Goal: Task Accomplishment & Management: Manage account settings

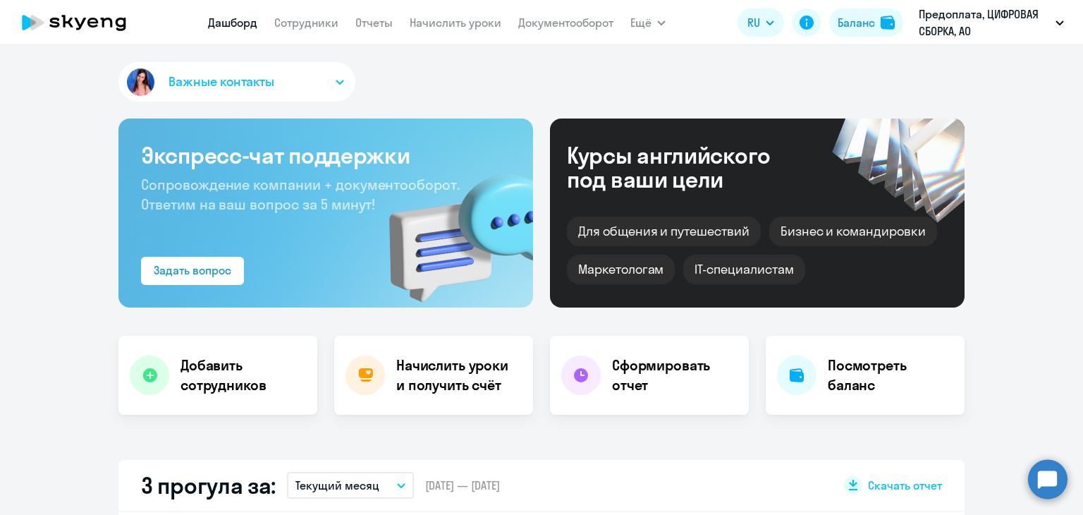
scroll to position [353, 0]
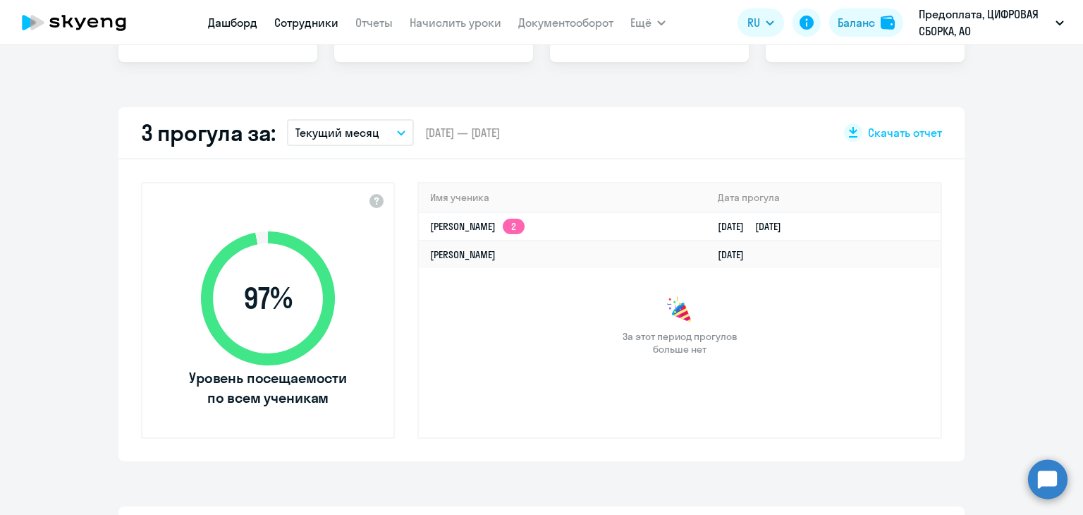
click at [293, 18] on link "Сотрудники" at bounding box center [306, 23] width 64 height 14
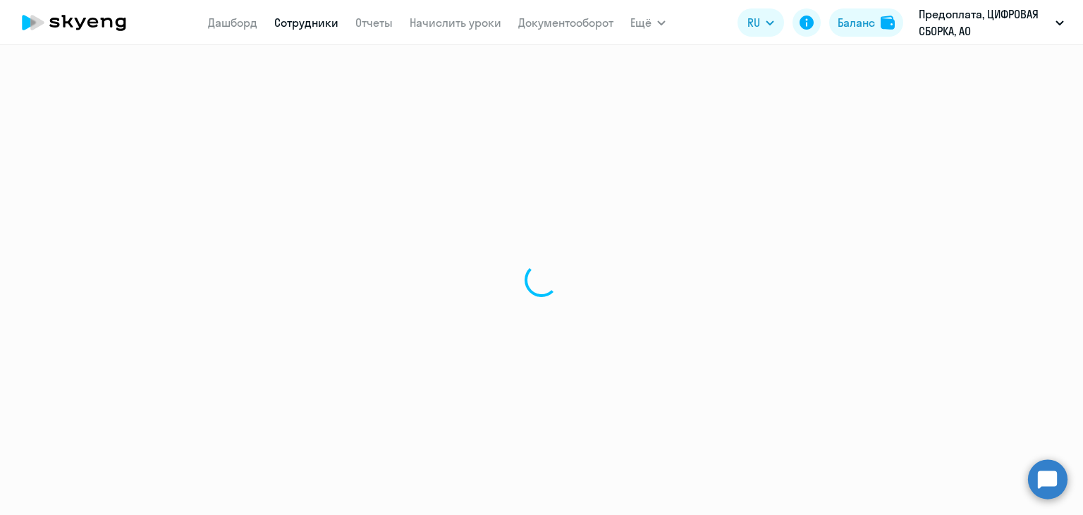
select select "30"
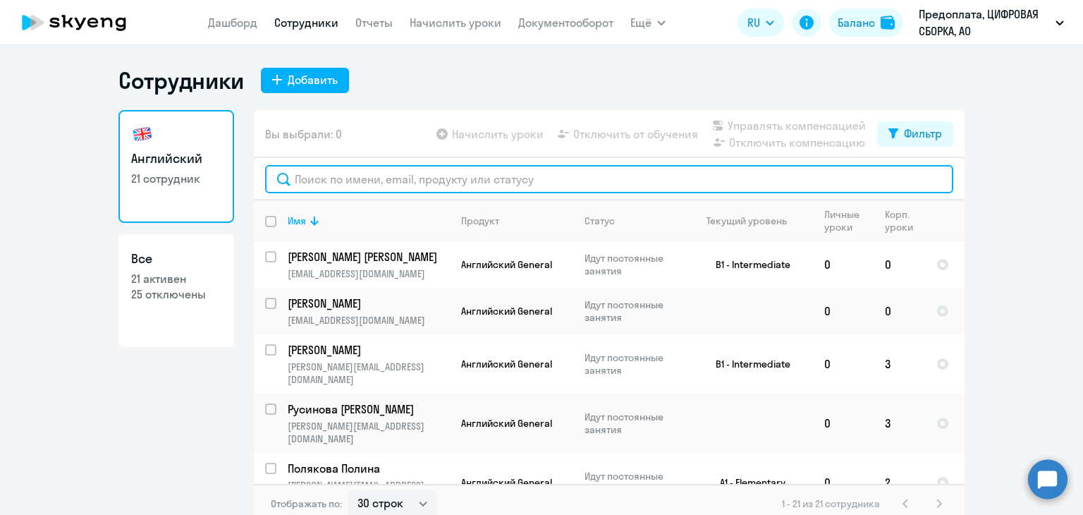
click at [469, 179] on input "text" at bounding box center [609, 179] width 688 height 28
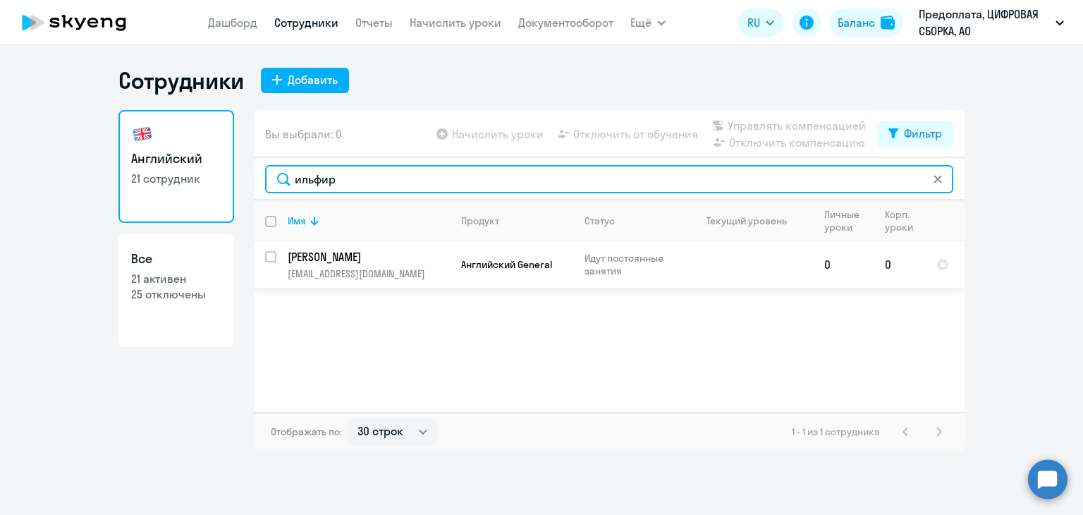
type input "ильфир"
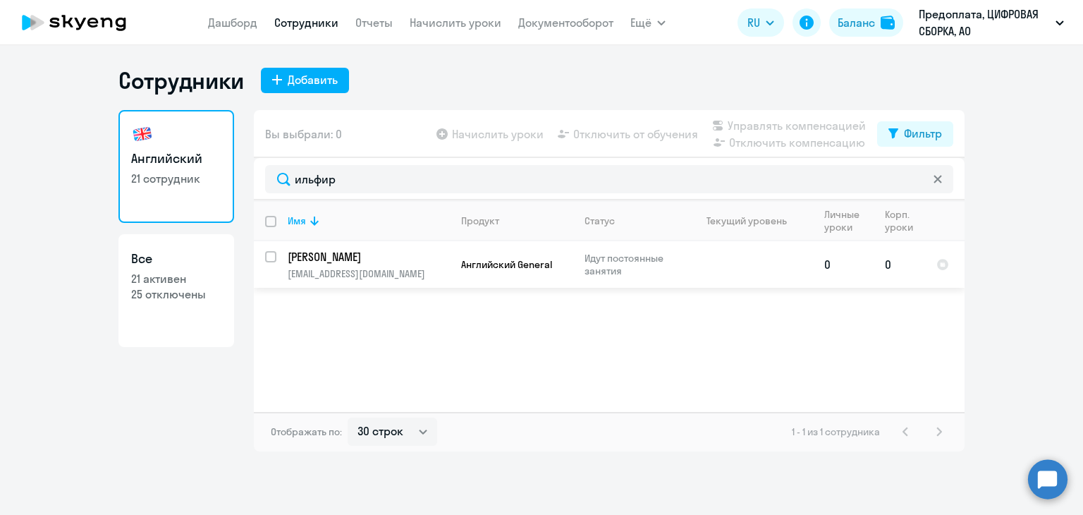
click at [405, 263] on p "[PERSON_NAME]" at bounding box center [367, 257] width 159 height 16
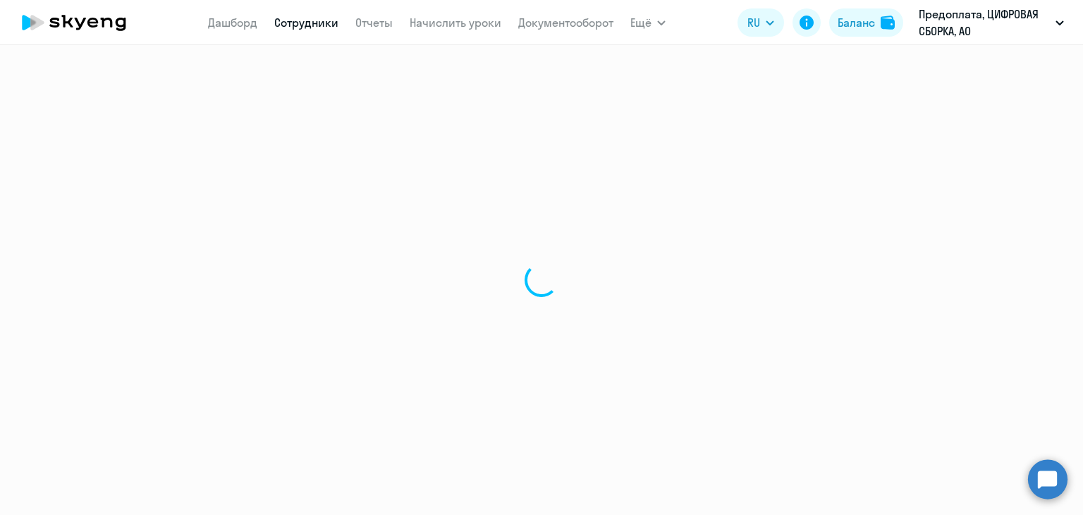
select select "english"
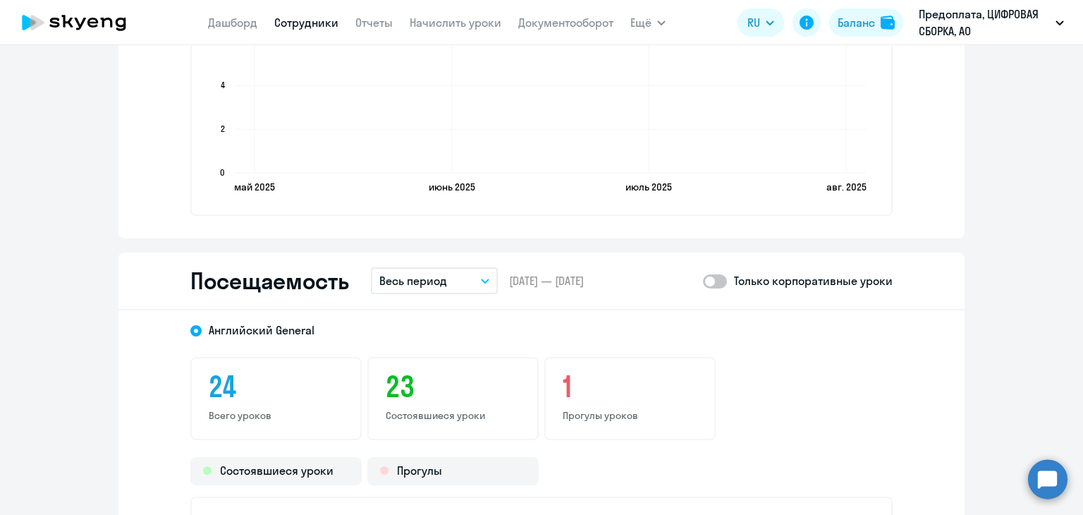
scroll to position [1692, 0]
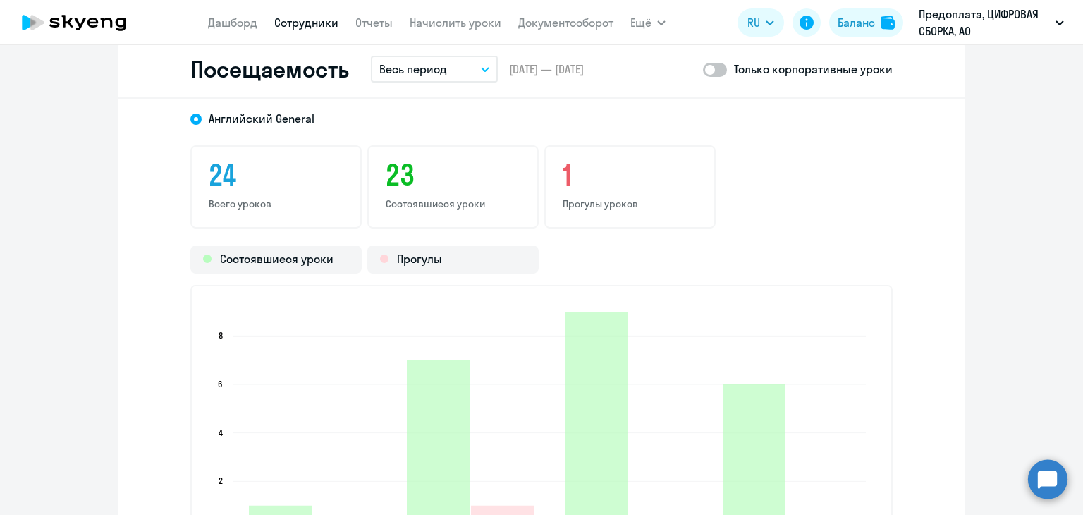
click at [467, 72] on button "Весь период" at bounding box center [434, 69] width 127 height 27
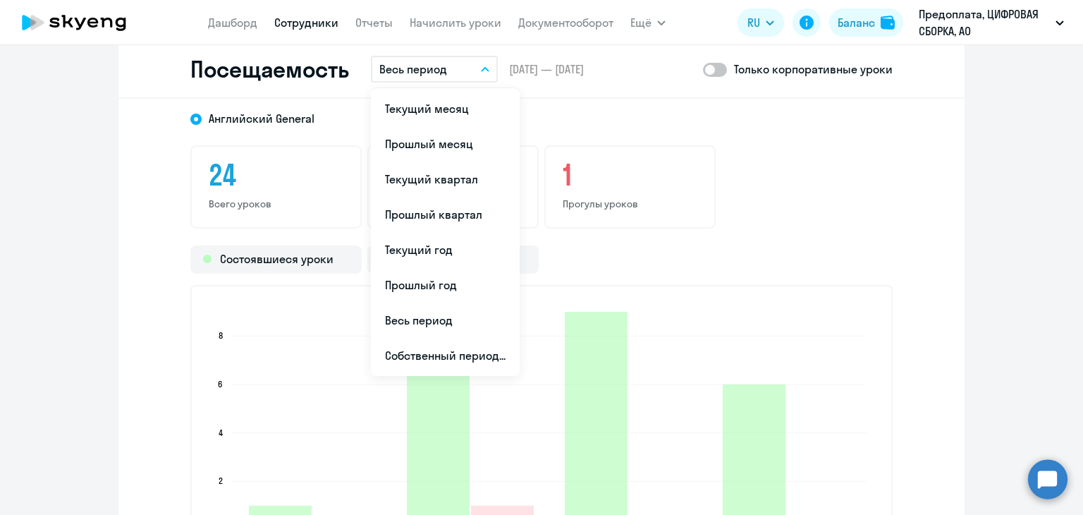
click at [459, 66] on button "Весь период" at bounding box center [434, 69] width 127 height 27
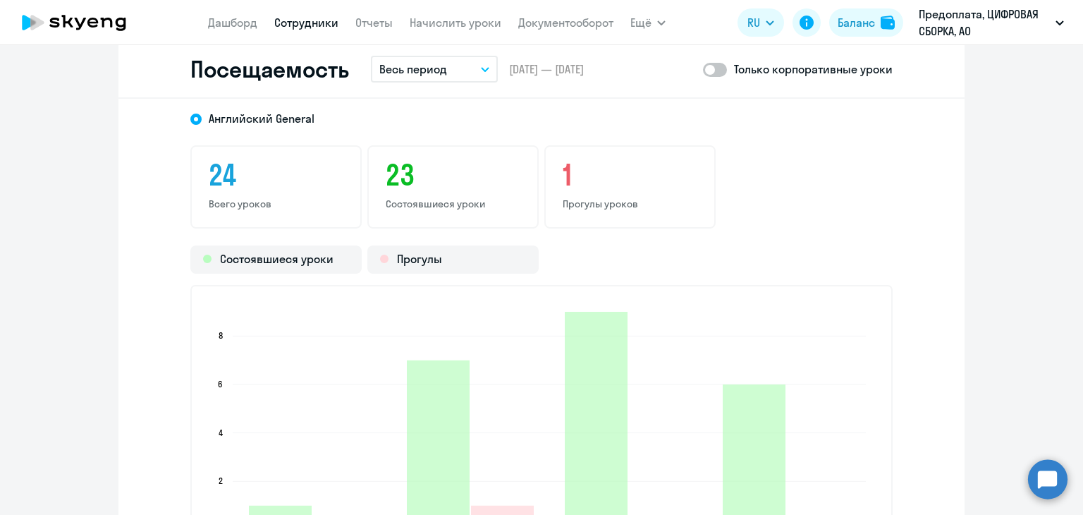
click at [516, 86] on div "Посещаемость Весь период Текущий месяц Прошлый месяц Текущий квартал [GEOGRAPHI…" at bounding box center [541, 70] width 846 height 58
click at [314, 24] on link "Сотрудники" at bounding box center [306, 23] width 64 height 14
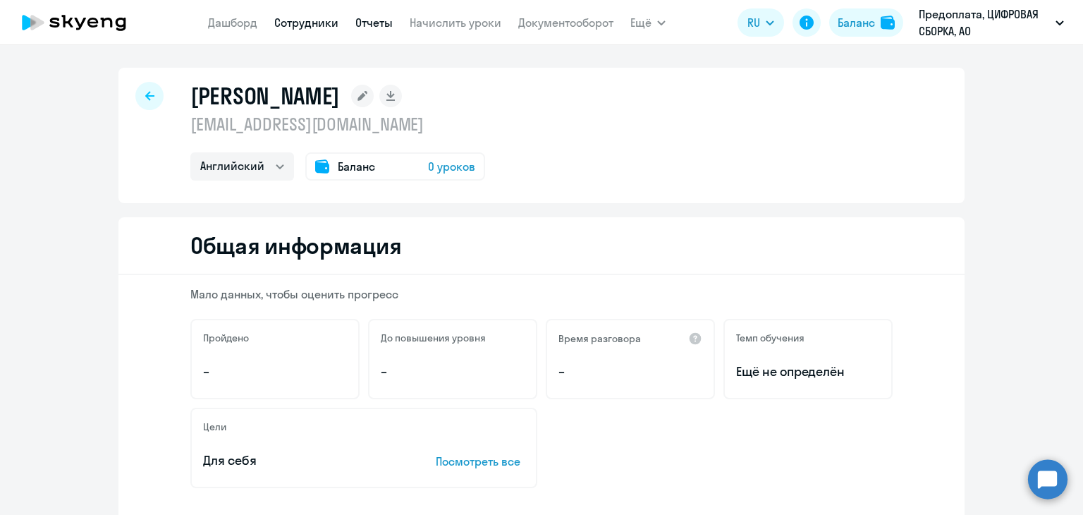
select select "30"
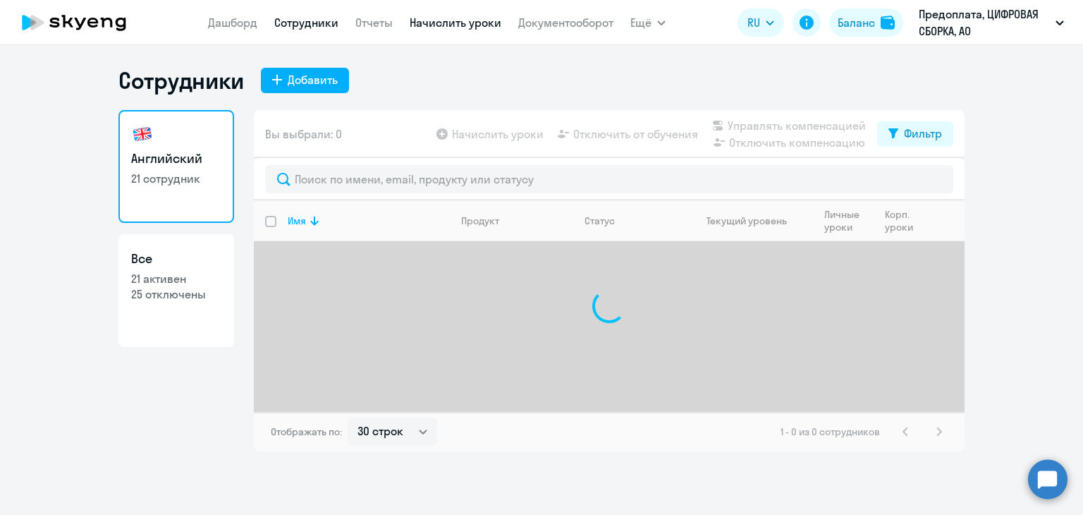
click at [446, 27] on link "Начислить уроки" at bounding box center [456, 23] width 92 height 14
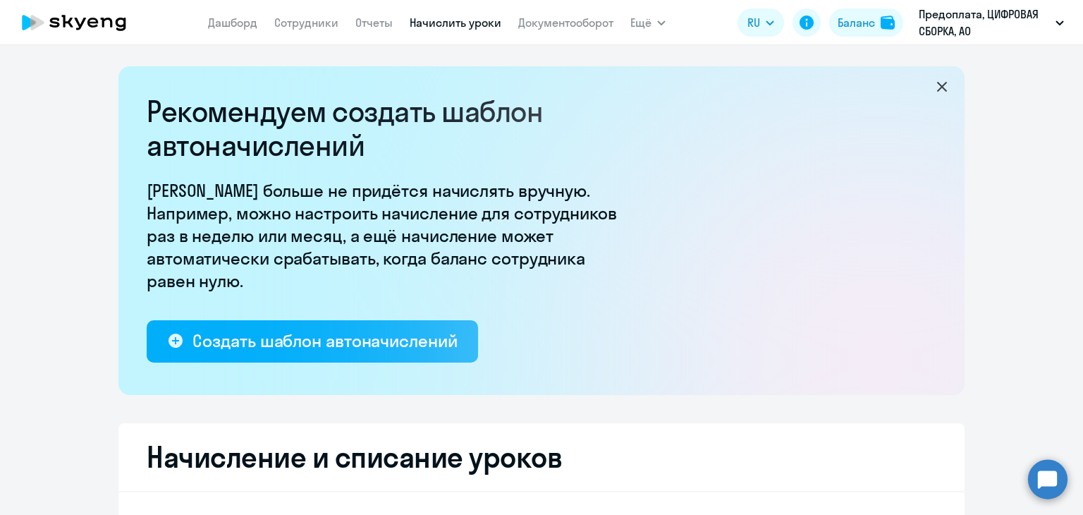
select select "10"
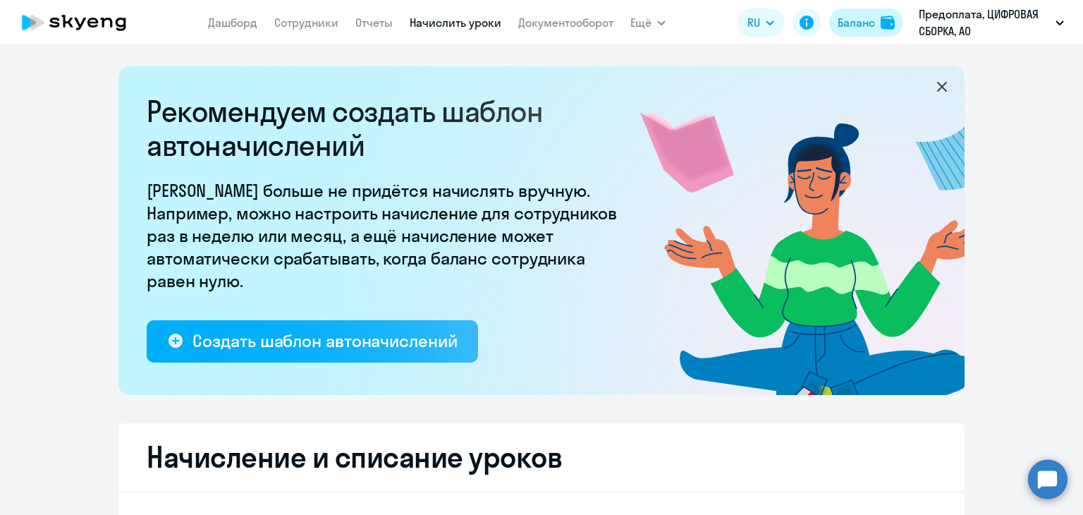
click at [857, 26] on div "Баланс" at bounding box center [856, 22] width 37 height 17
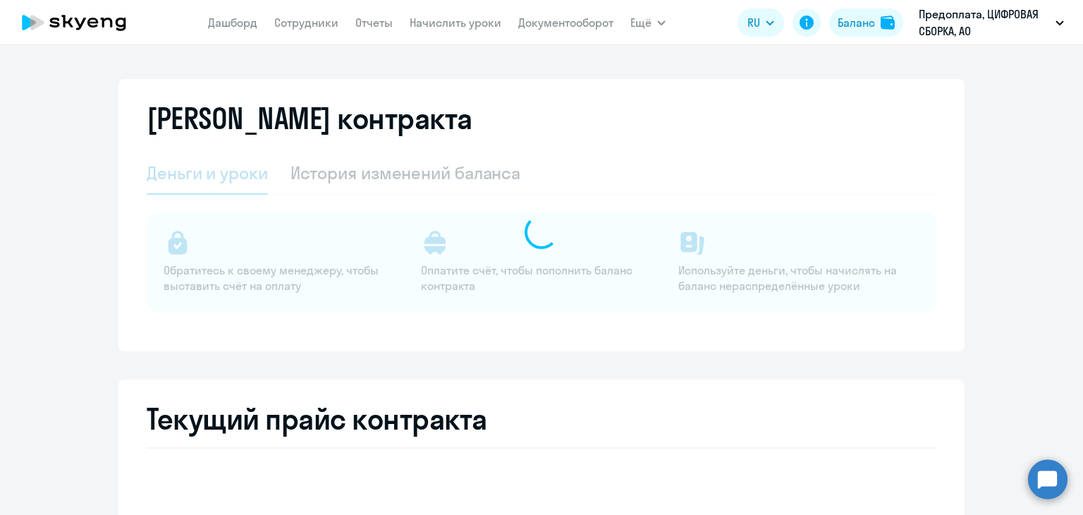
select select "english_adult_not_native_speaker"
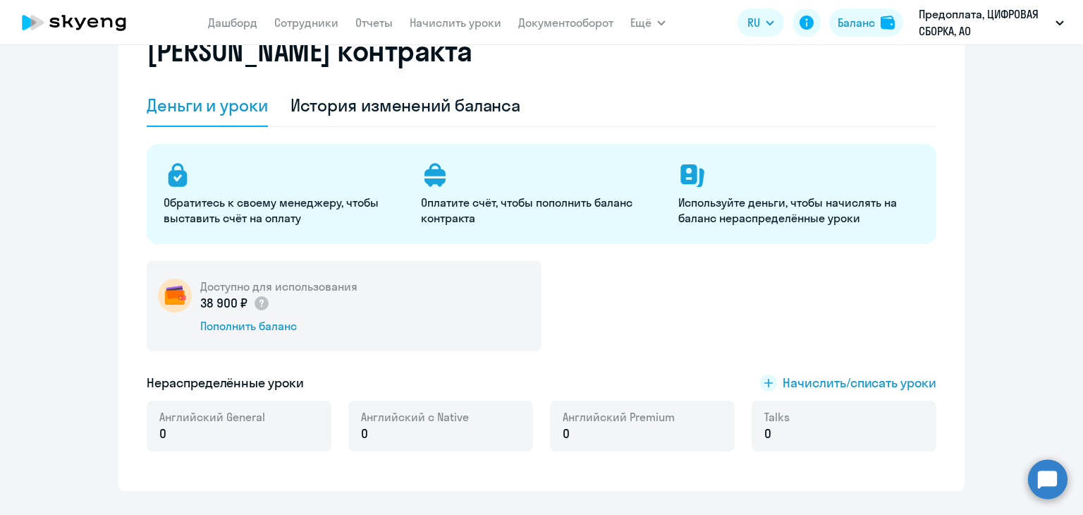
scroll to position [141, 0]
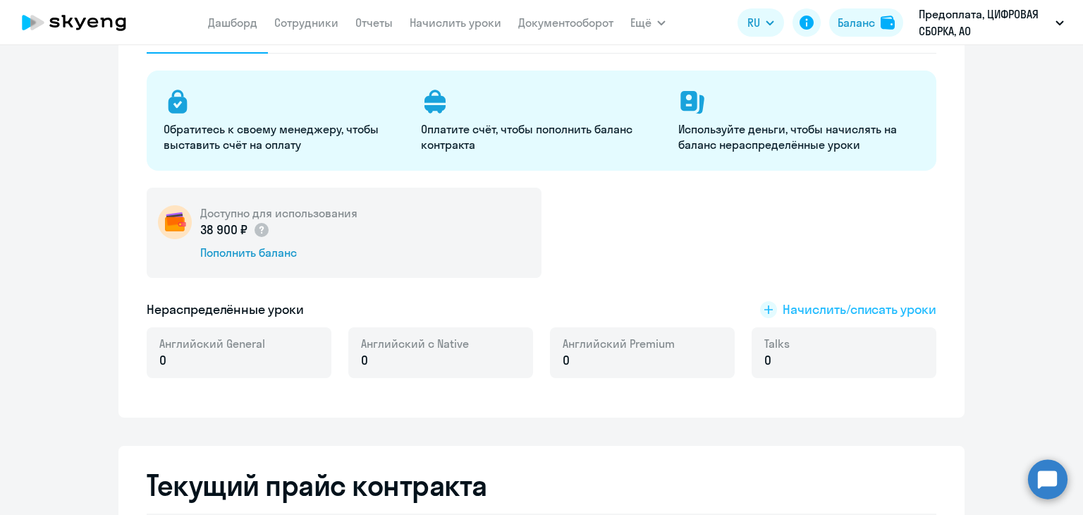
click at [793, 303] on span "Начислить/списать уроки" at bounding box center [860, 309] width 154 height 18
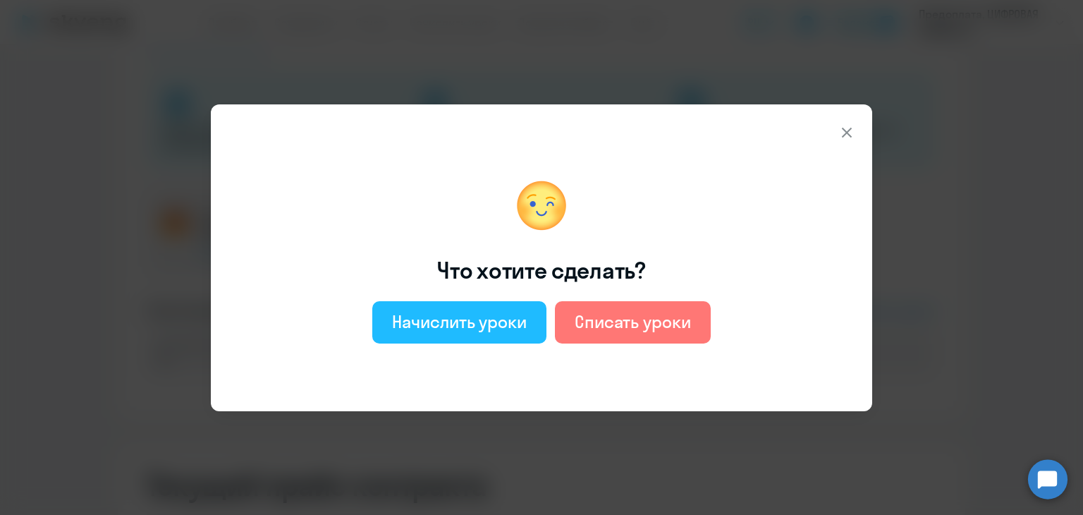
click at [505, 324] on div "Начислить уроки" at bounding box center [459, 321] width 135 height 23
select select "english_adult_not_native_speaker"
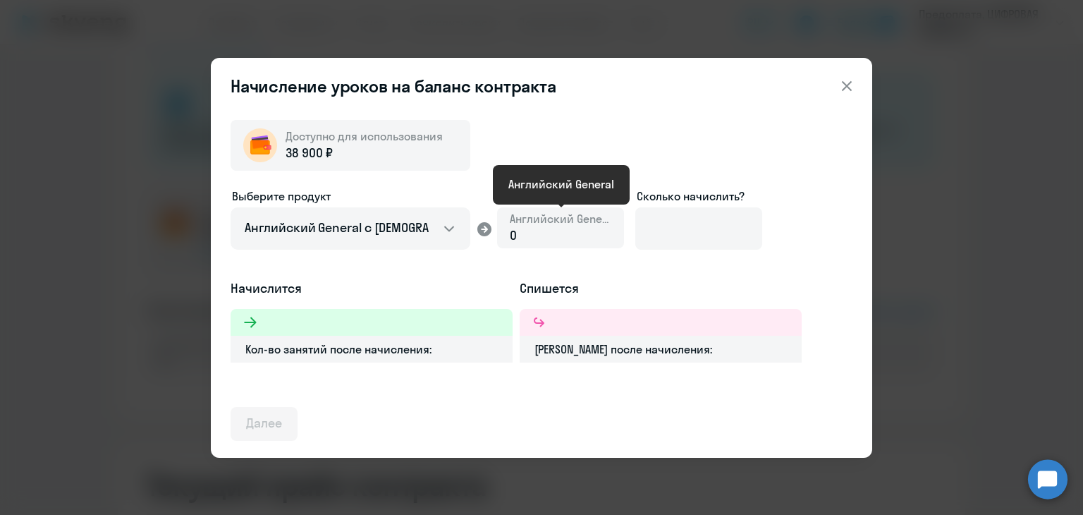
click at [542, 221] on span "Английский General" at bounding box center [561, 219] width 102 height 16
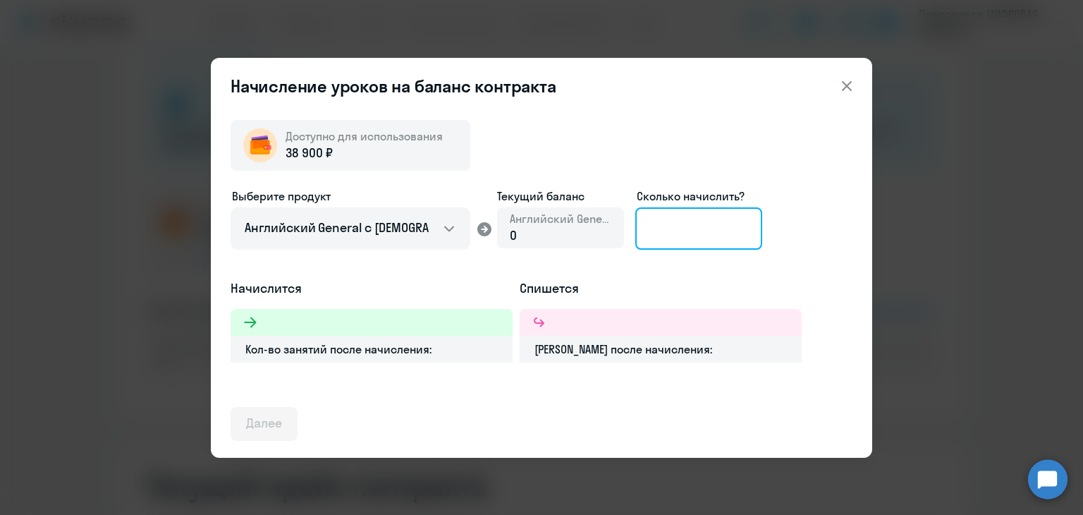
click at [675, 233] on input at bounding box center [698, 228] width 127 height 42
type input "8"
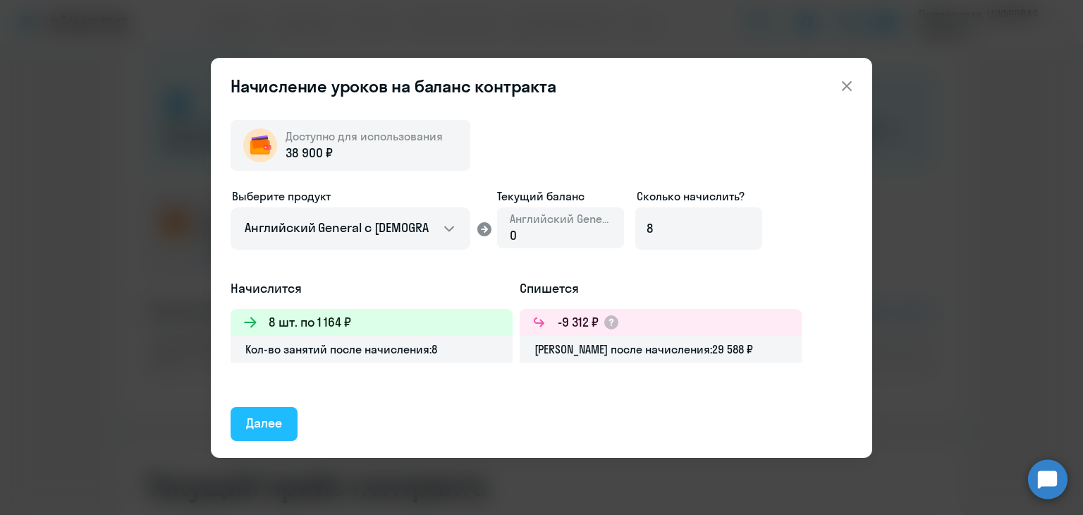
click at [274, 425] on div "Далее" at bounding box center [264, 423] width 36 height 18
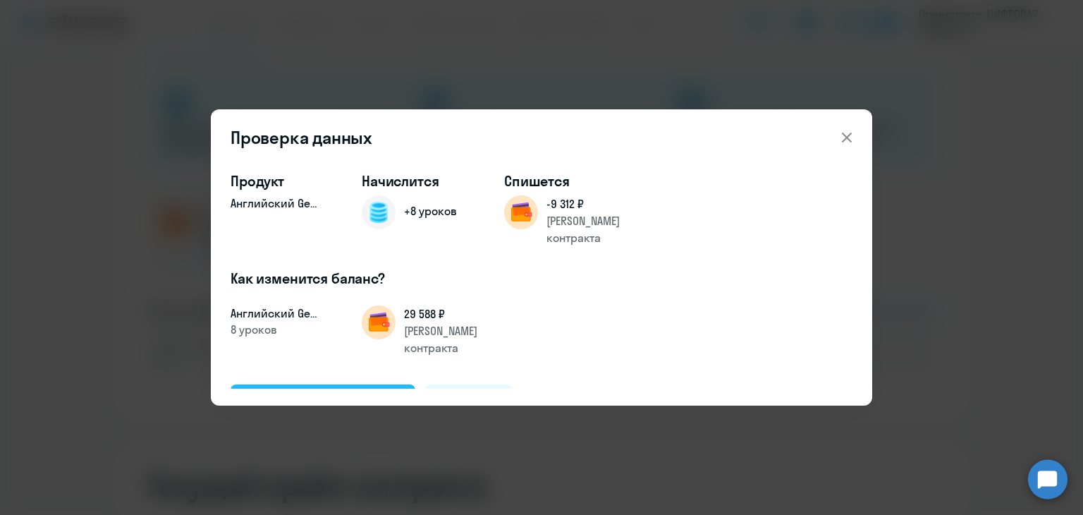
click at [369, 391] on div "Подтвердить и начислить" at bounding box center [323, 400] width 154 height 18
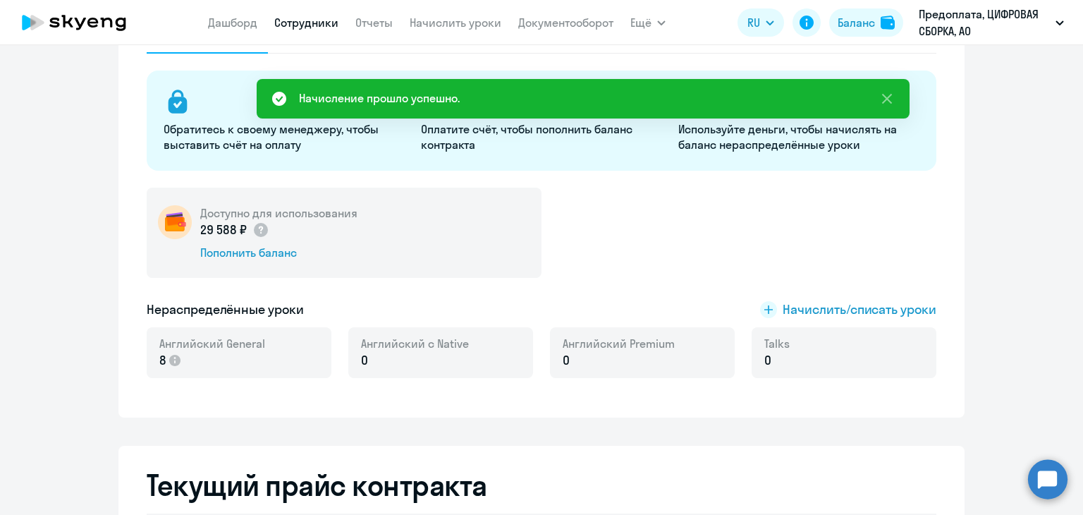
click at [307, 22] on link "Сотрудники" at bounding box center [306, 23] width 64 height 14
select select "30"
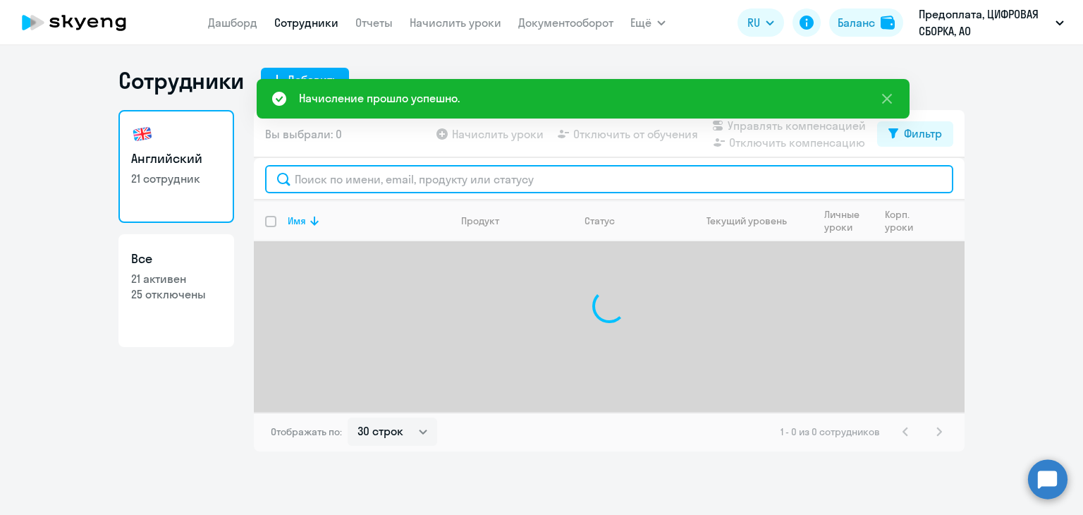
click at [358, 183] on input "text" at bounding box center [609, 179] width 688 height 28
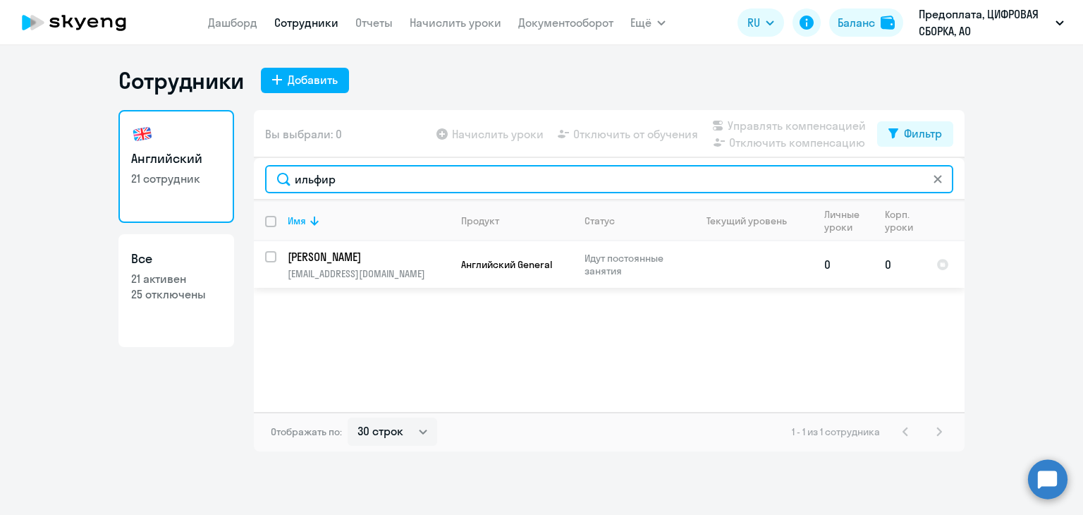
type input "ильфир"
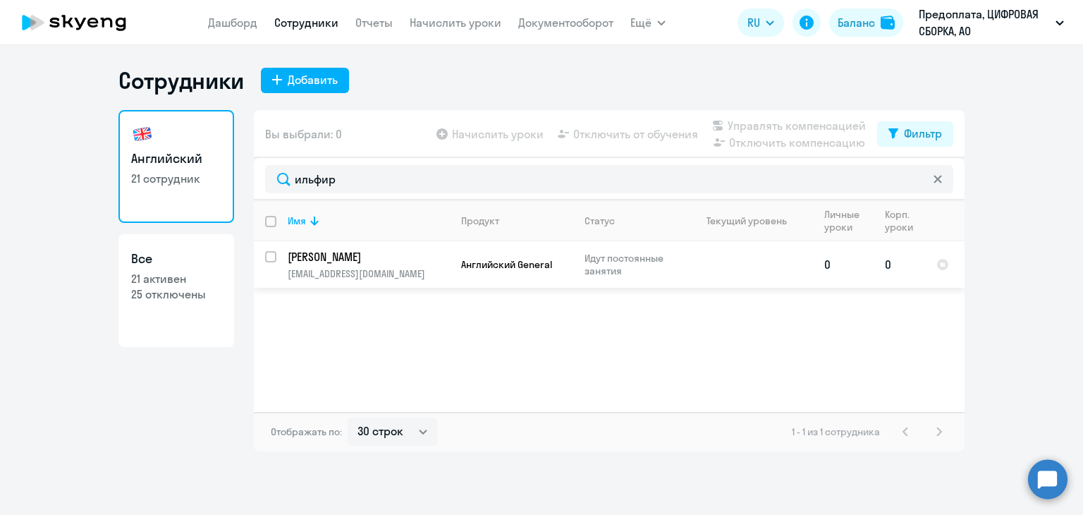
click at [427, 257] on p "[PERSON_NAME]" at bounding box center [367, 257] width 159 height 16
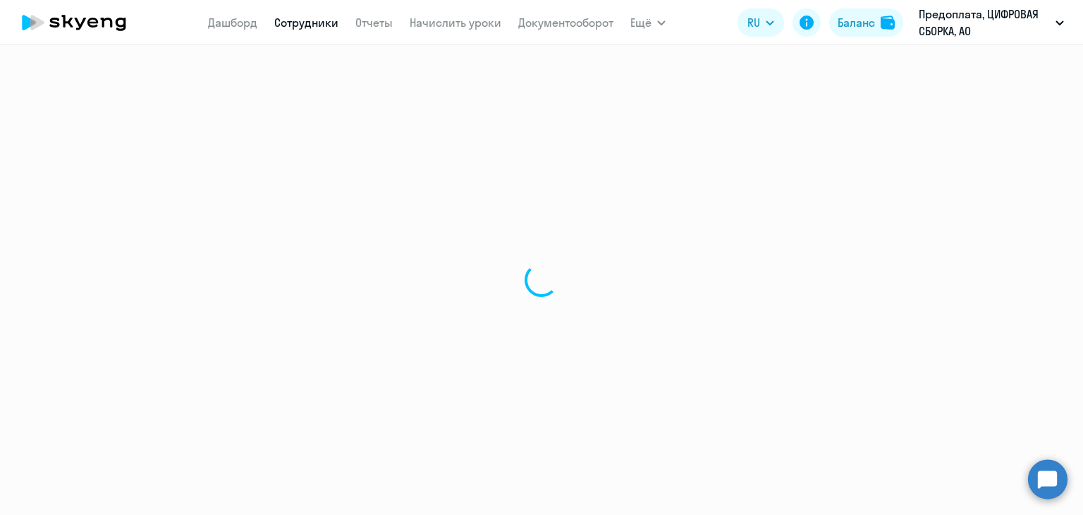
select select "english"
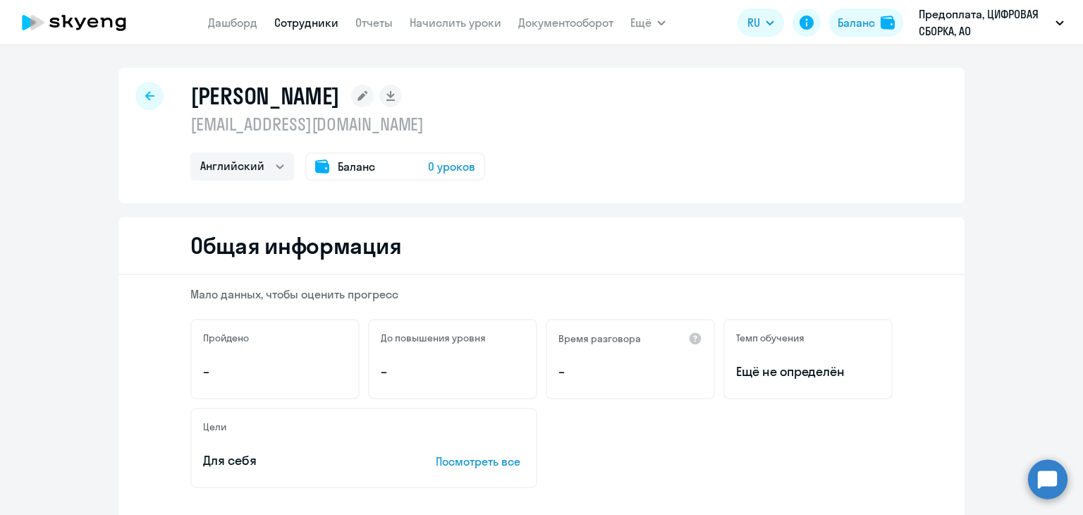
click at [437, 10] on nav "[PERSON_NAME] Отчеты Начислить уроки Документооборот" at bounding box center [410, 22] width 405 height 28
click at [437, 18] on link "Начислить уроки" at bounding box center [456, 23] width 92 height 14
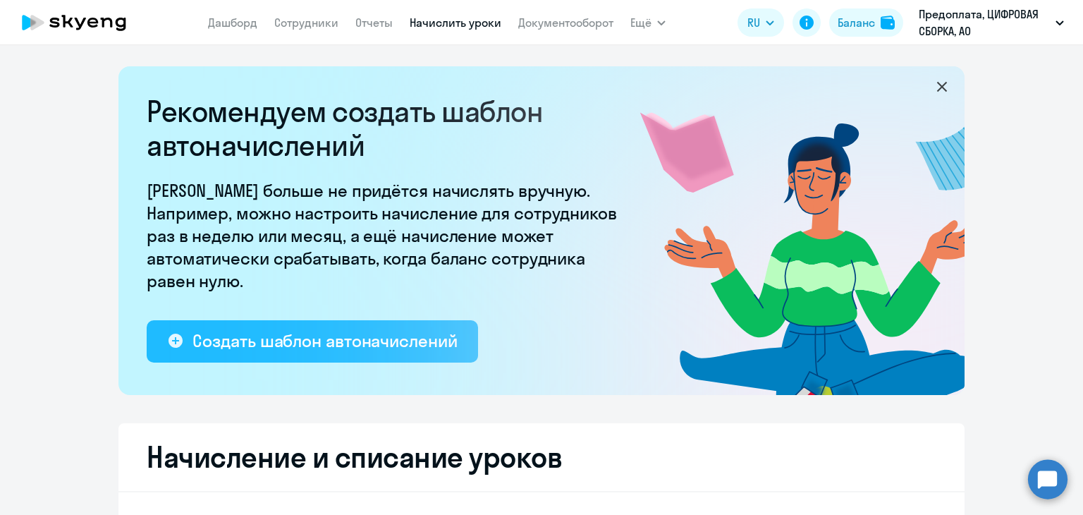
select select "10"
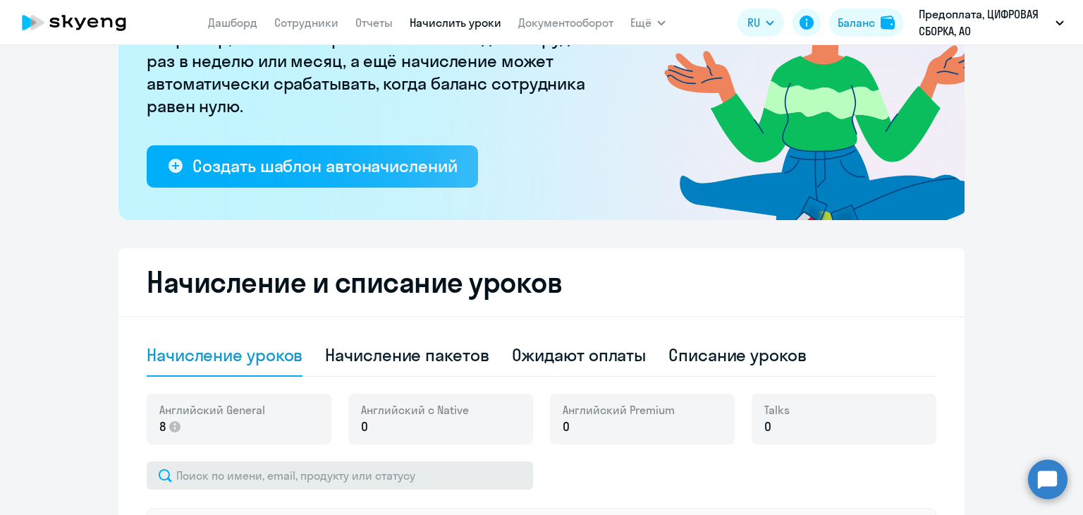
scroll to position [282, 0]
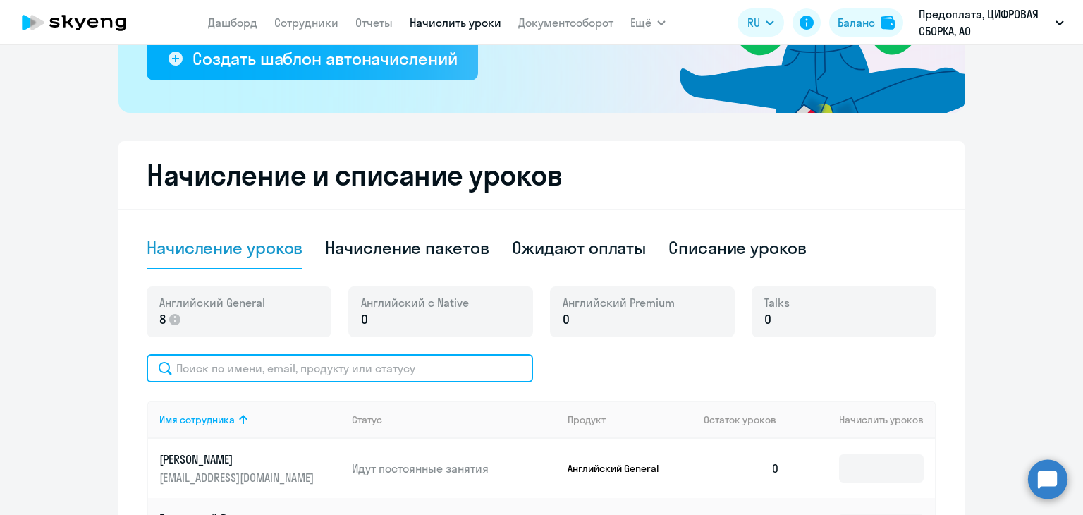
click at [314, 368] on input "text" at bounding box center [340, 368] width 386 height 28
type input "ильфир"
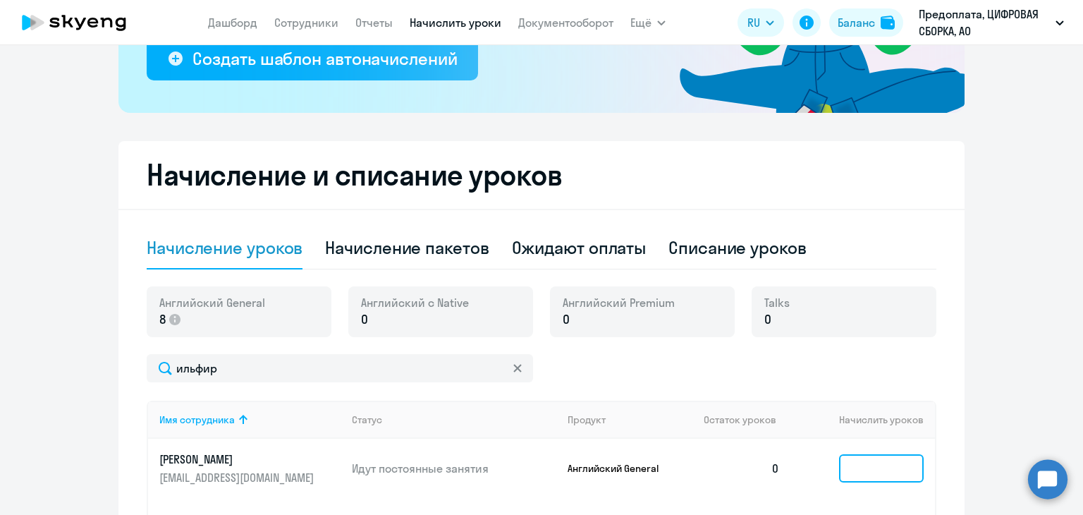
click at [839, 463] on input at bounding box center [881, 468] width 85 height 28
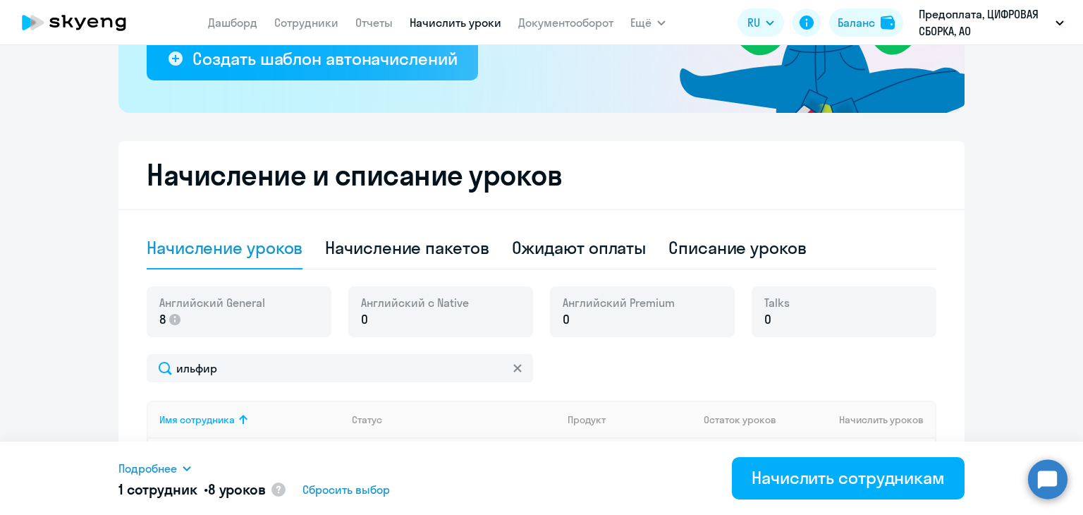
type input "8"
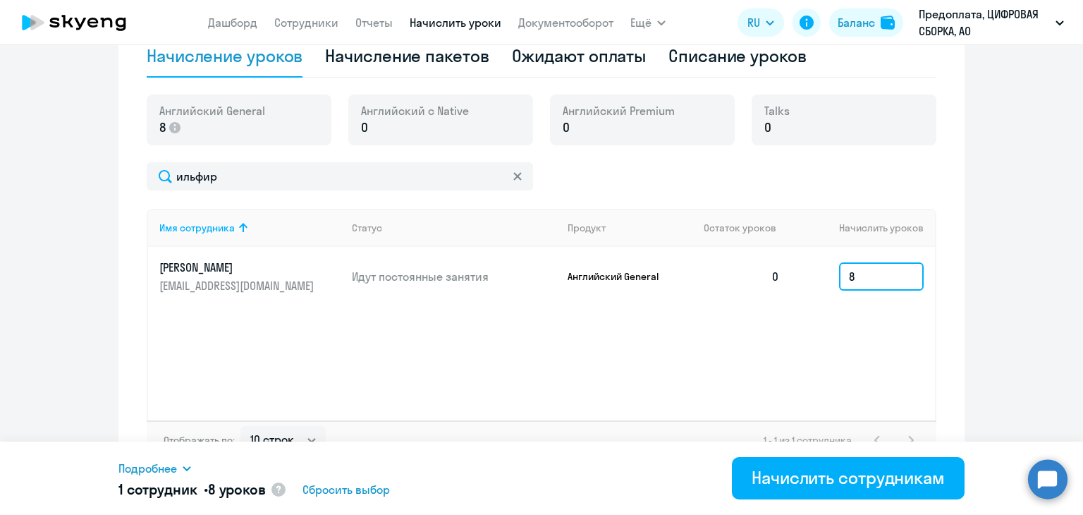
scroll to position [498, 0]
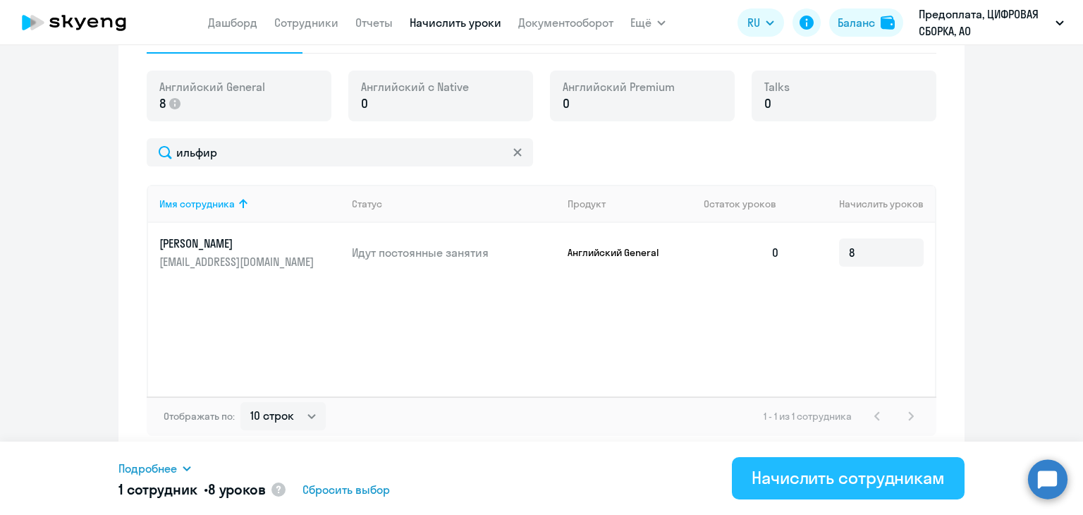
click at [790, 484] on div "Начислить сотрудникам" at bounding box center [848, 477] width 193 height 23
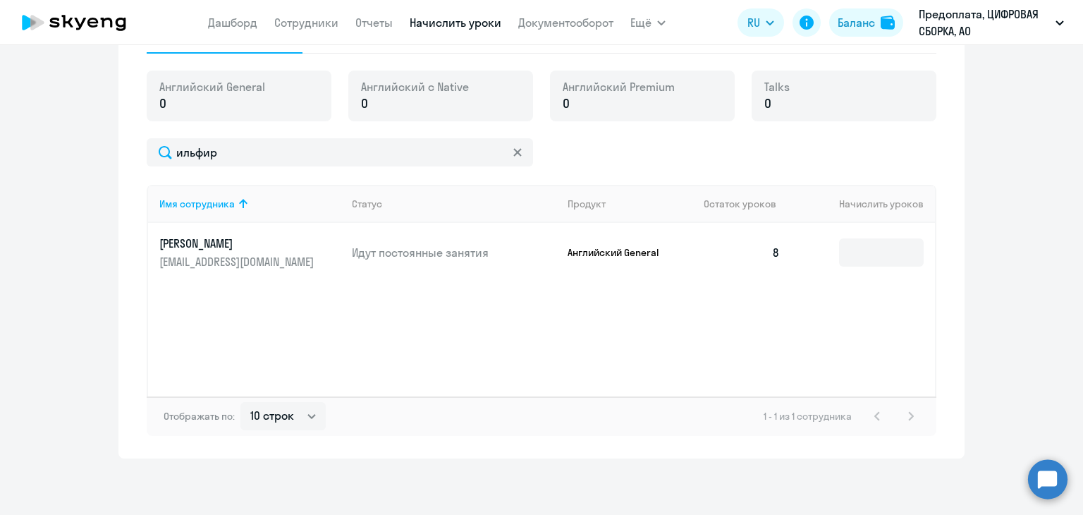
click at [513, 154] on icon at bounding box center [517, 152] width 8 height 8
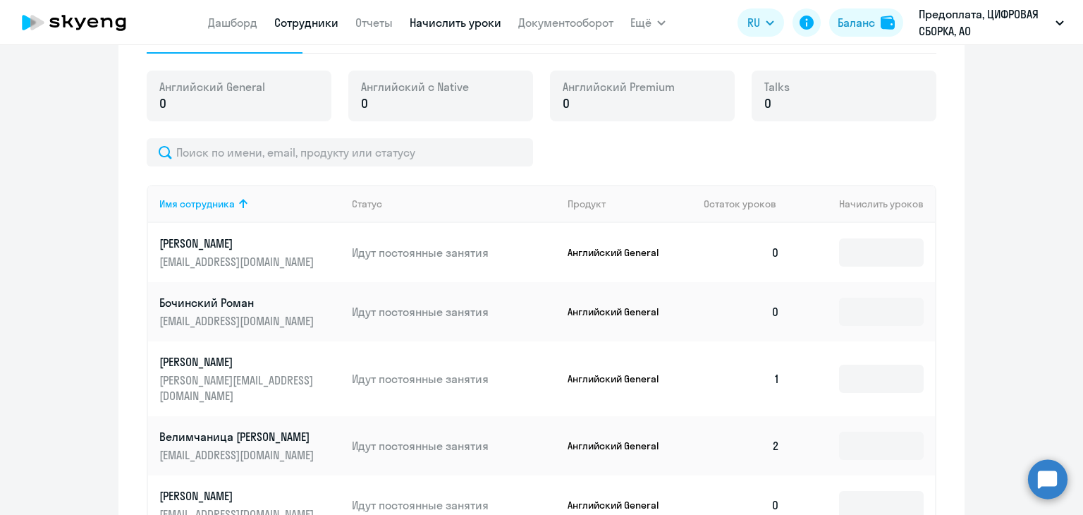
click at [319, 19] on link "Сотрудники" at bounding box center [306, 23] width 64 height 14
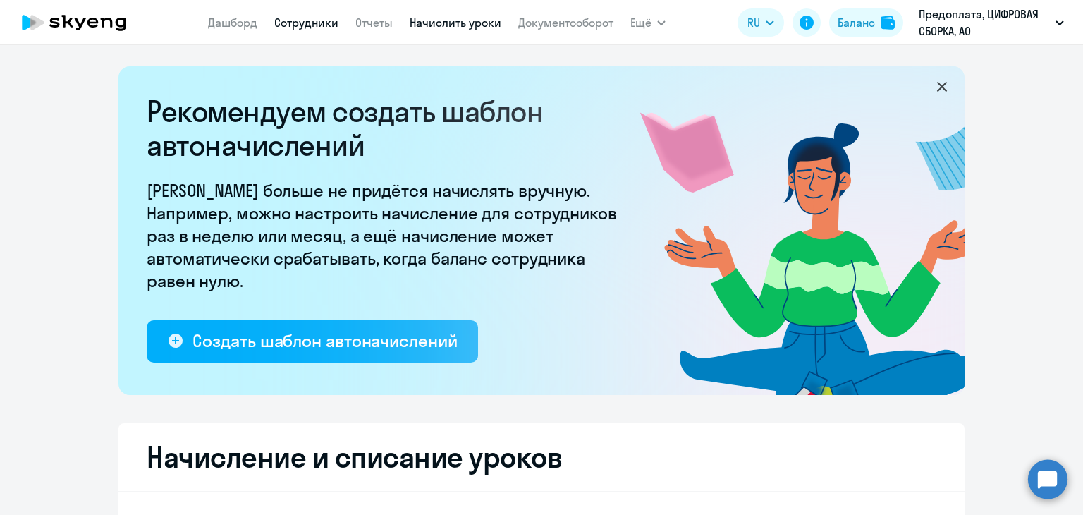
select select "30"
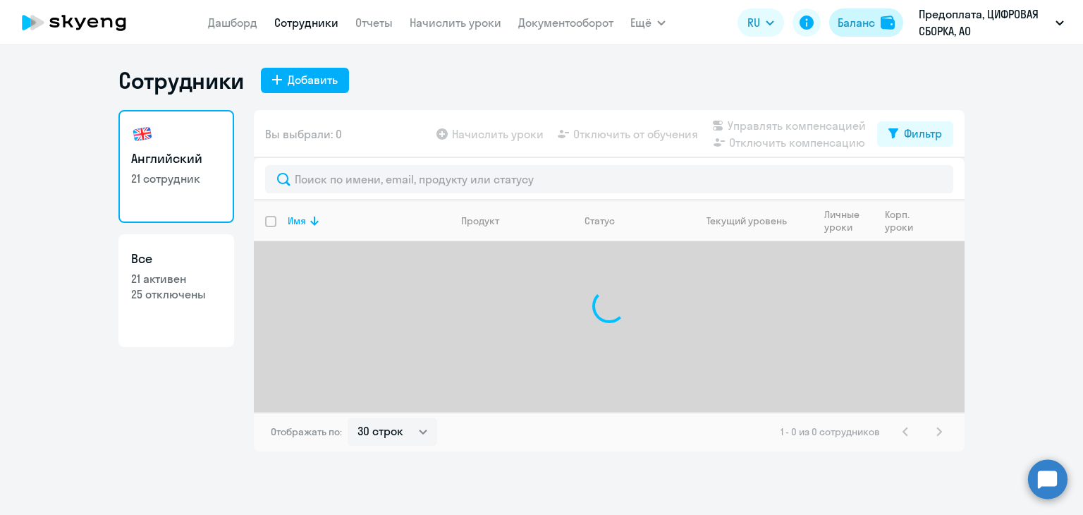
click at [857, 18] on div "Баланс" at bounding box center [856, 22] width 37 height 17
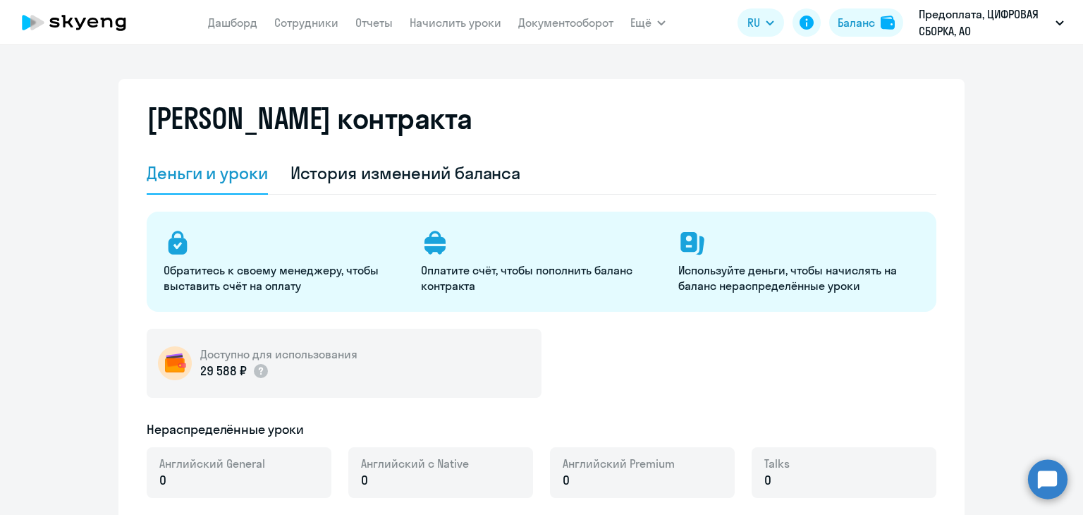
select select "english_adult_not_native_speaker"
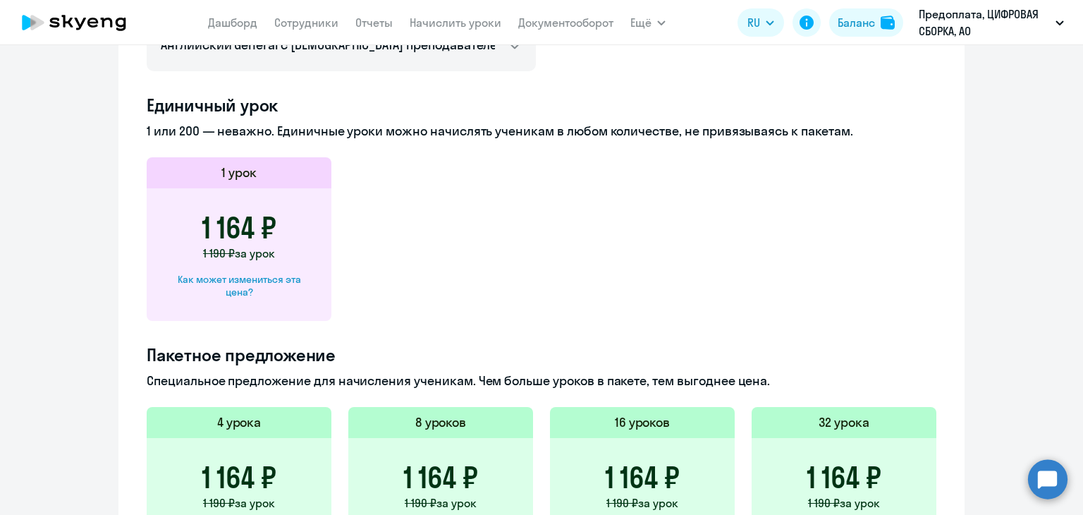
scroll to position [705, 0]
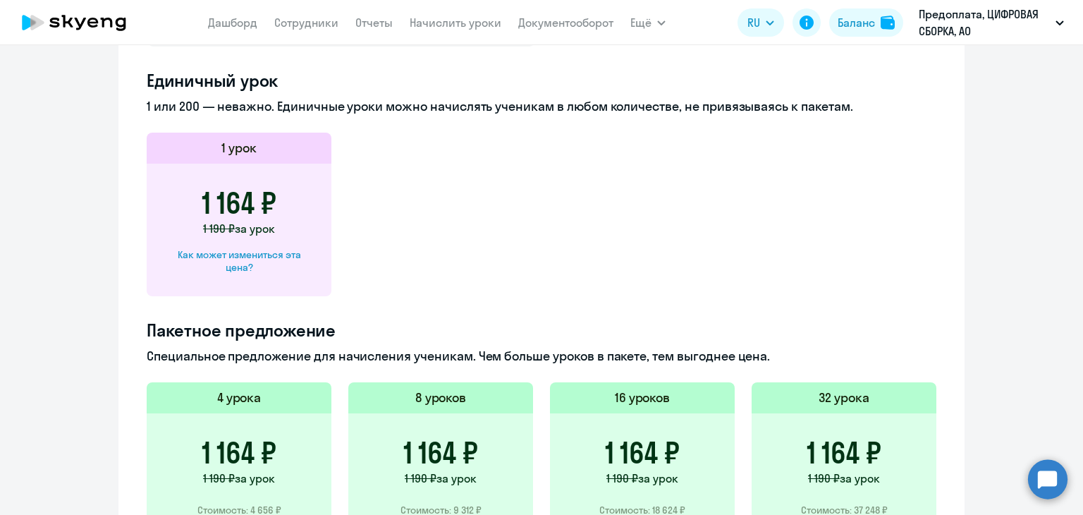
click at [491, 285] on app-price-card "1 урок 1 164 ₽ 1 190 ₽ за урок Как может измениться эта цена?" at bounding box center [542, 215] width 790 height 164
drag, startPoint x: 492, startPoint y: 355, endPoint x: 768, endPoint y: 358, distance: 275.7
click at [768, 358] on p "Специальное предложение для начисления ученикам. Чем больше уроков в пакете, те…" at bounding box center [542, 356] width 790 height 18
click at [748, 321] on h4 "Пакетное предложение" at bounding box center [542, 330] width 790 height 23
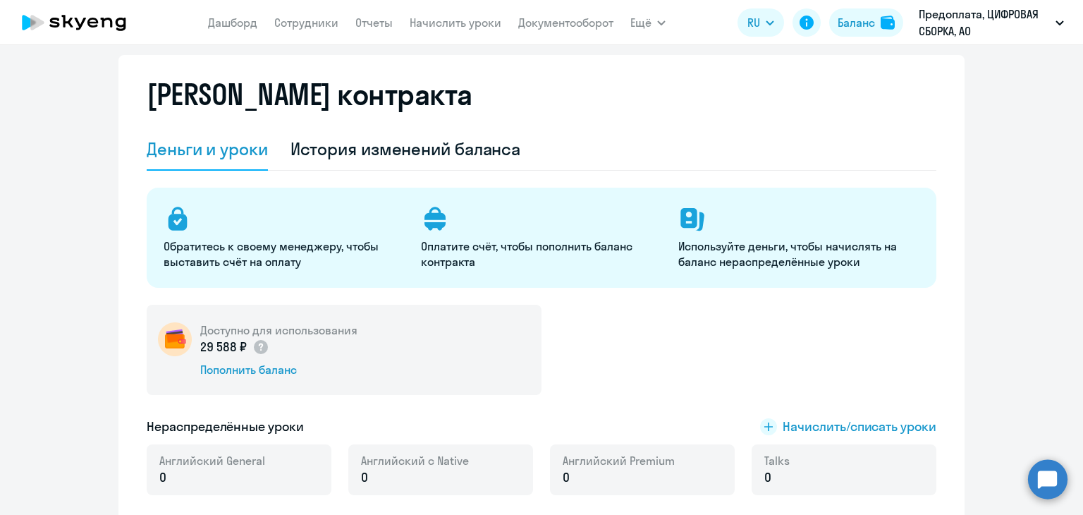
scroll to position [0, 0]
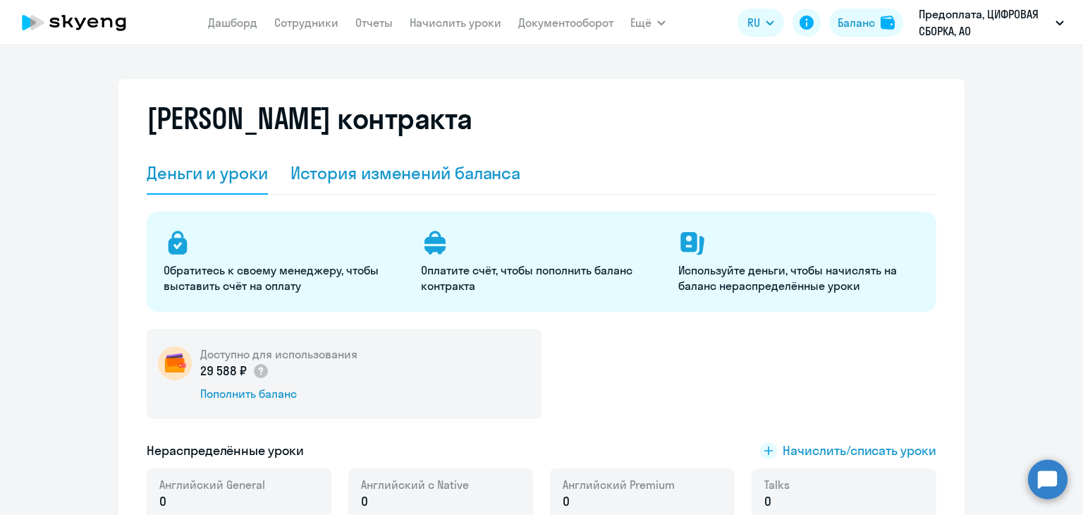
click at [460, 176] on div "История изменений баланса" at bounding box center [406, 172] width 231 height 23
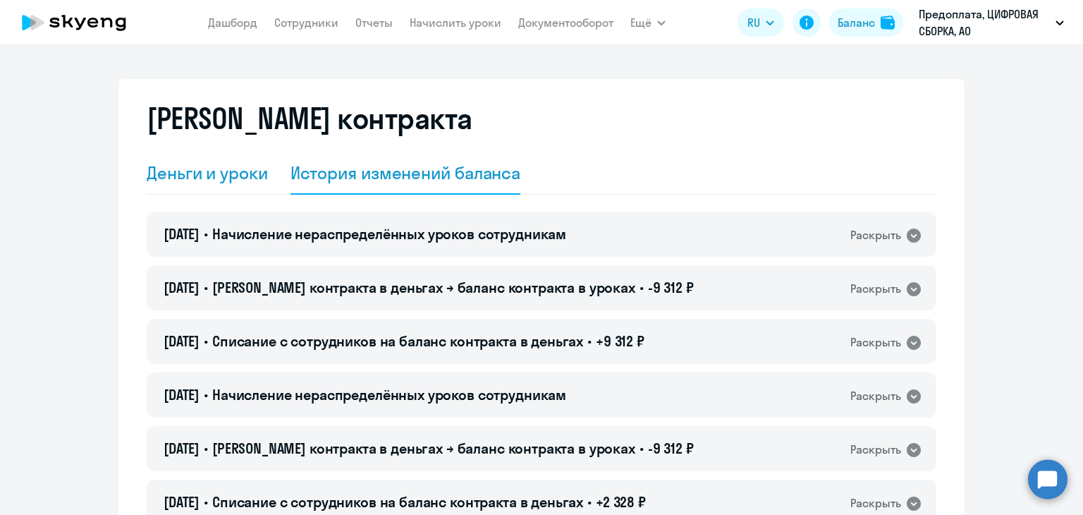
click at [219, 171] on div "Деньги и уроки" at bounding box center [207, 172] width 121 height 23
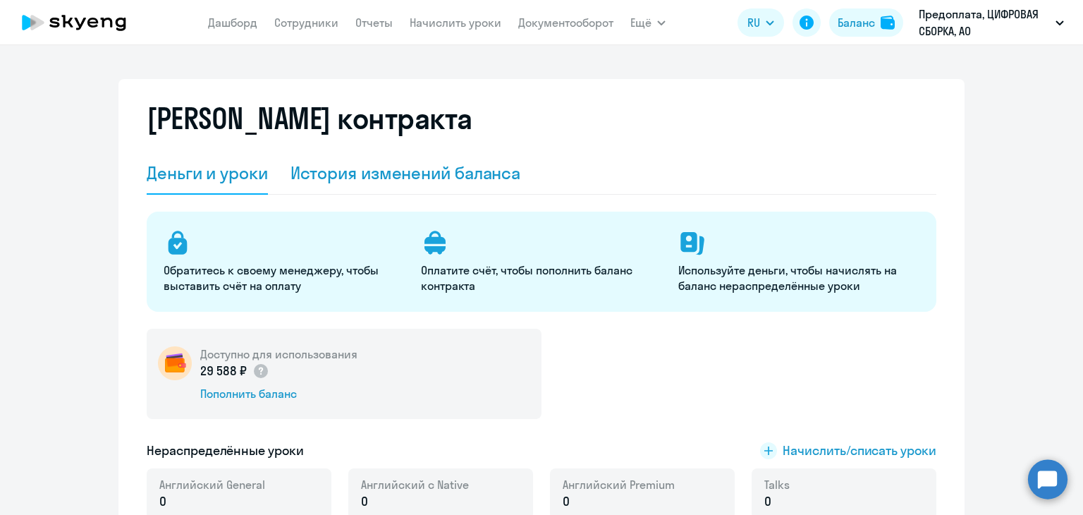
click at [379, 167] on div "История изменений баланса" at bounding box center [406, 172] width 231 height 23
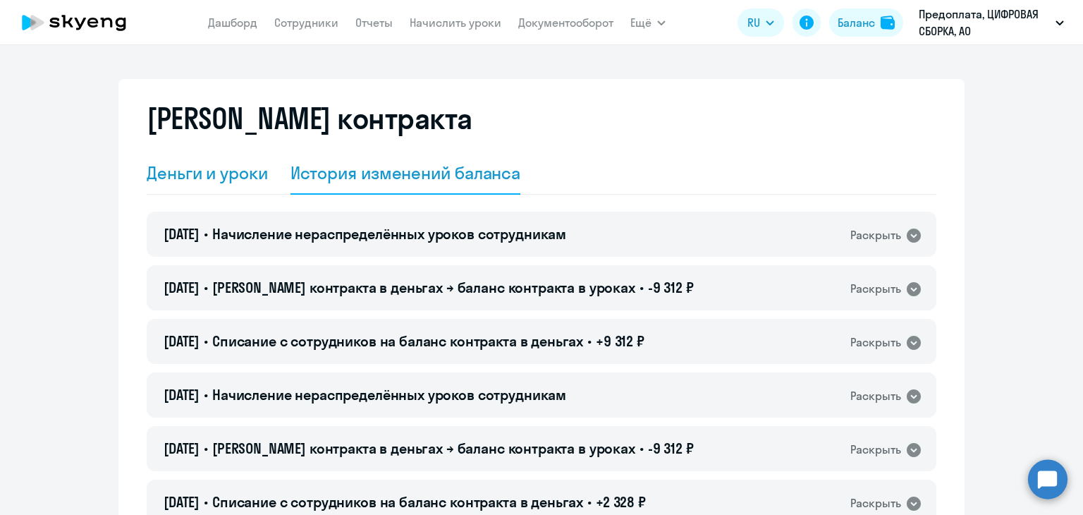
click at [234, 167] on div "Деньги и уроки" at bounding box center [207, 172] width 121 height 23
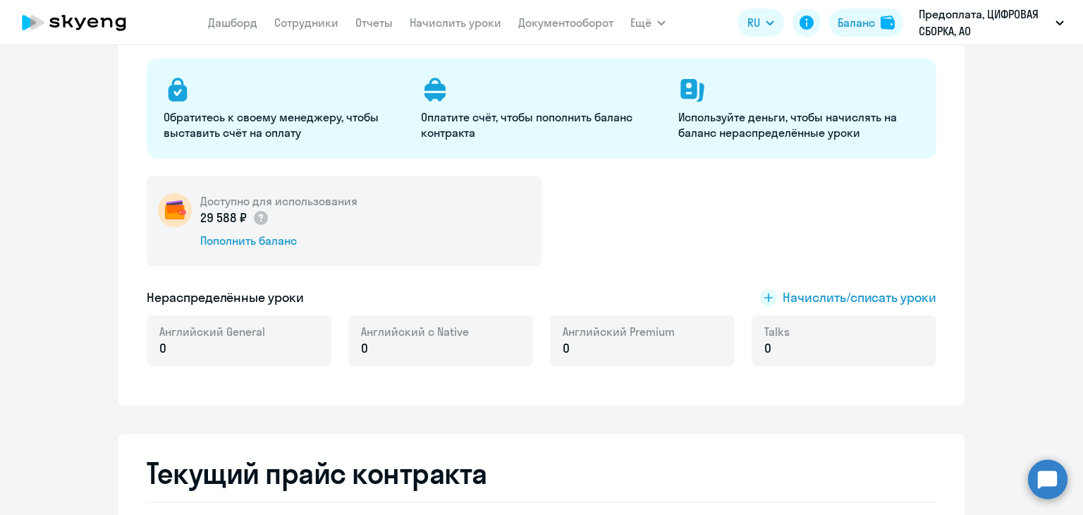
scroll to position [141, 0]
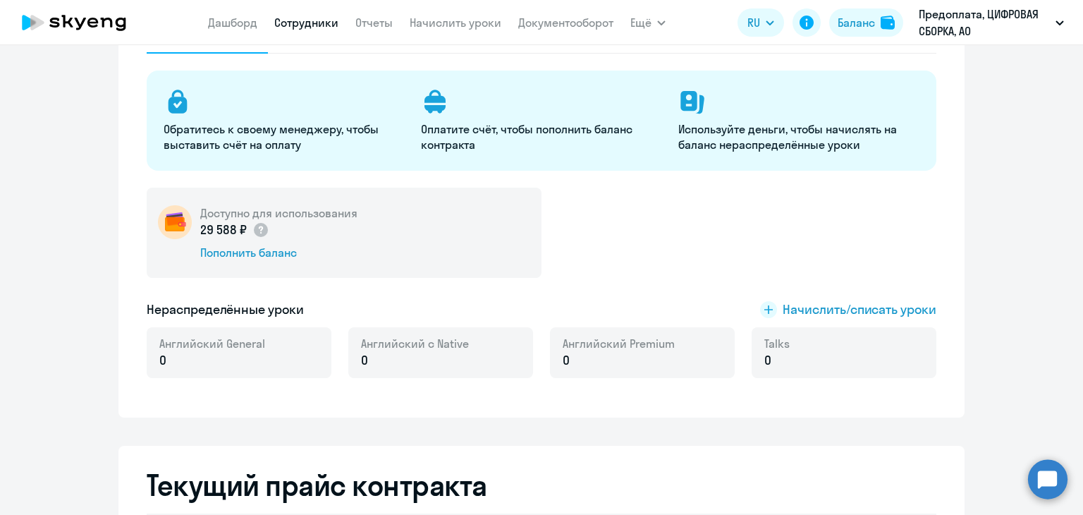
click at [316, 24] on link "Сотрудники" at bounding box center [306, 23] width 64 height 14
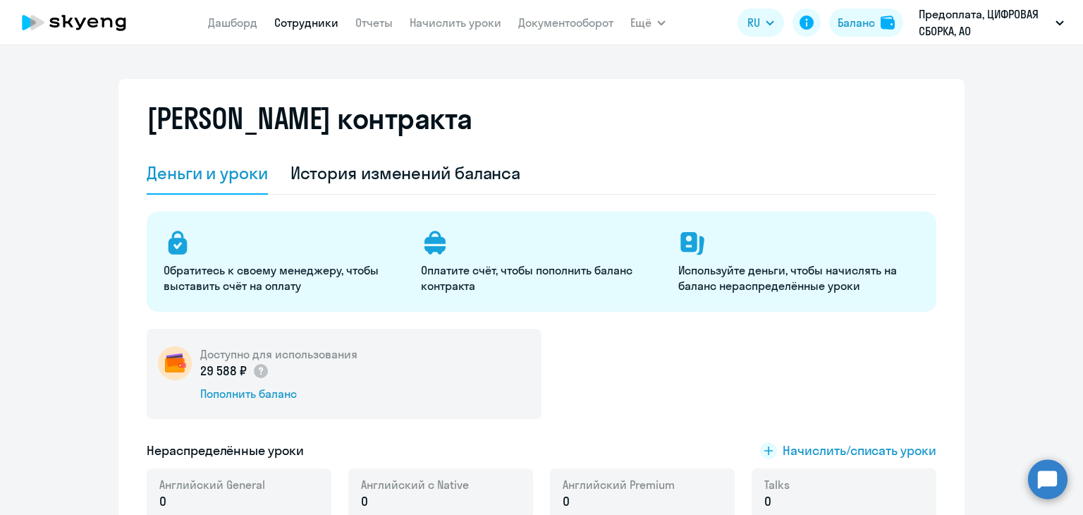
select select "30"
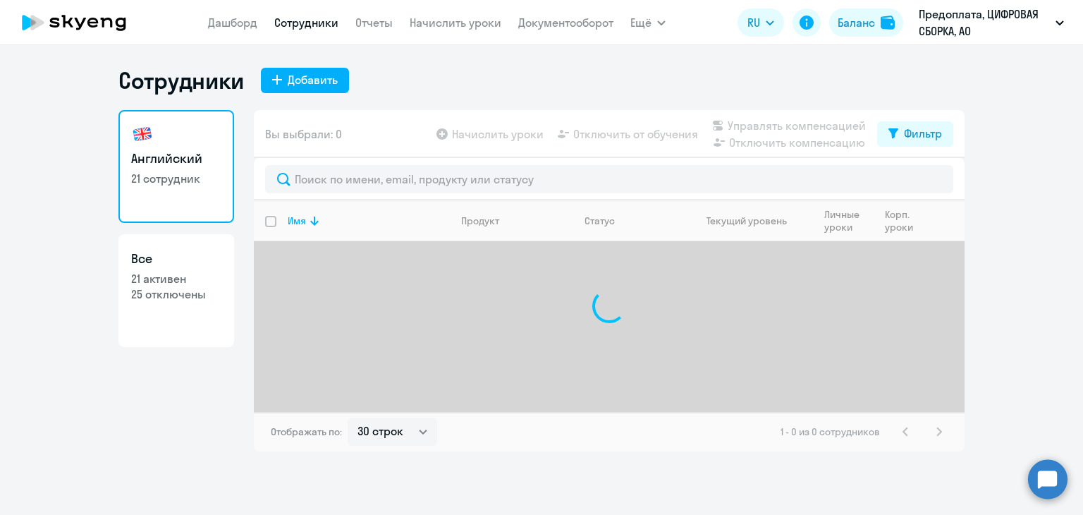
click at [316, 24] on link "Сотрудники" at bounding box center [306, 23] width 64 height 14
click at [245, 26] on link "Дашборд" at bounding box center [232, 23] width 49 height 14
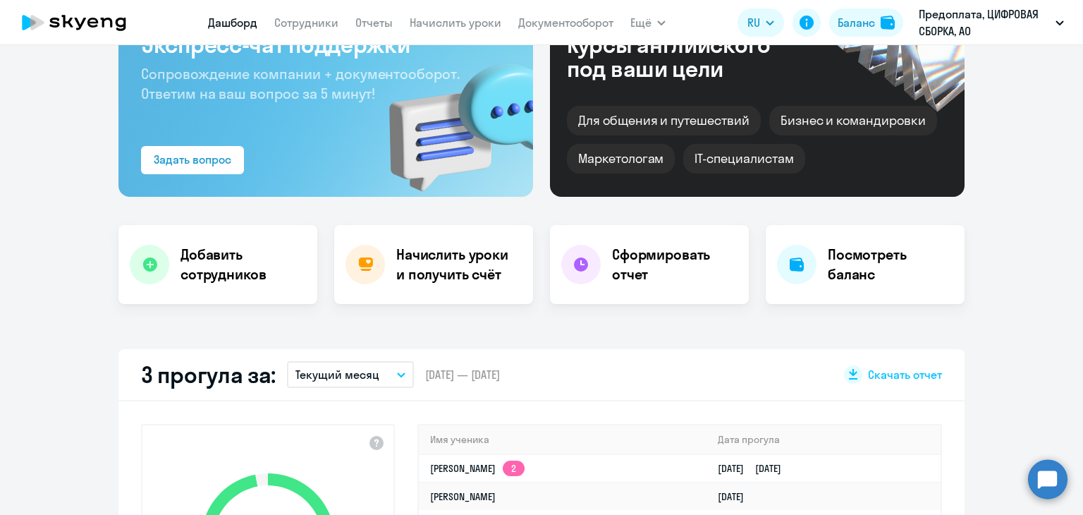
scroll to position [282, 0]
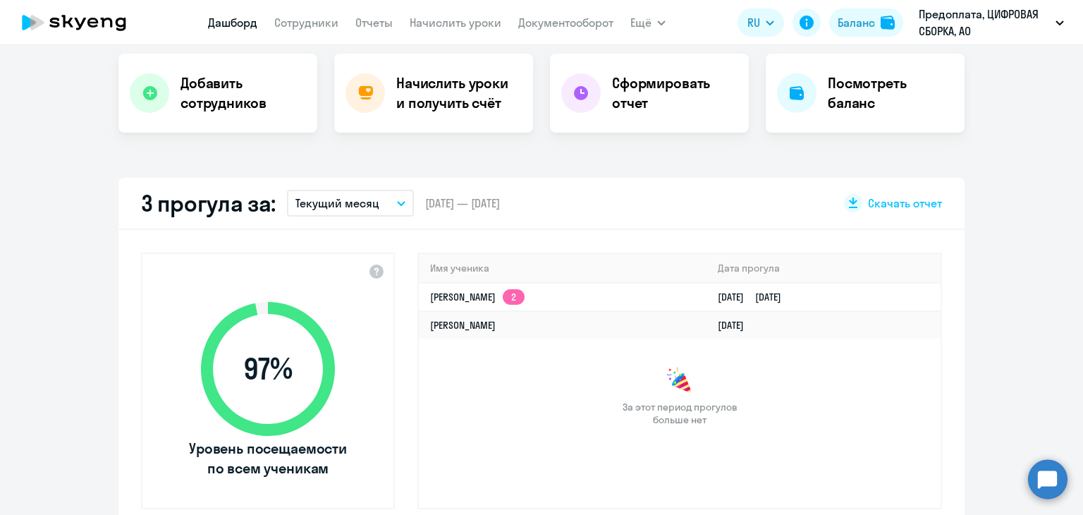
click at [544, 240] on div "97 % Уровень посещаемости по всем ученикам Имя ученика [PERSON_NAME] прогула [P…" at bounding box center [541, 381] width 846 height 302
select select "30"
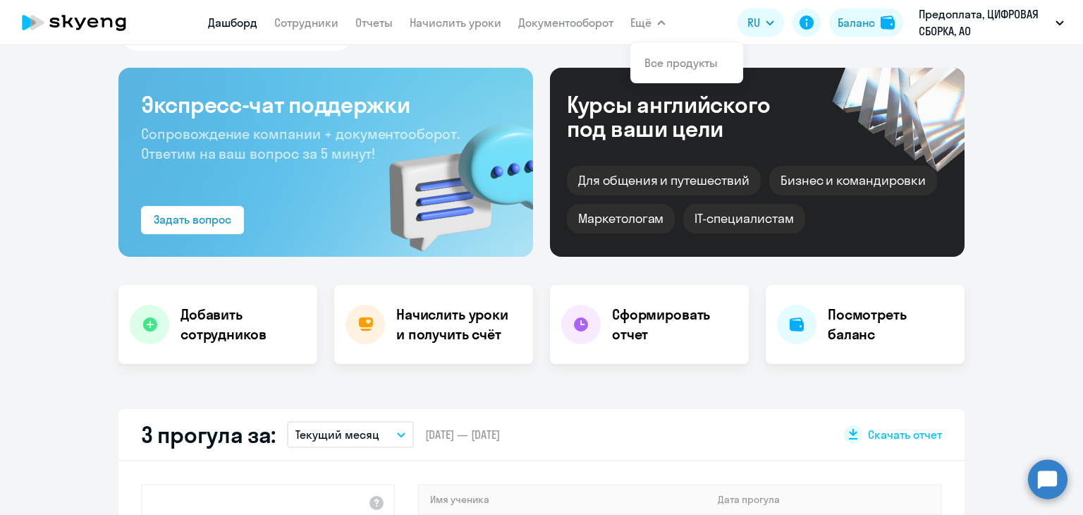
scroll to position [0, 0]
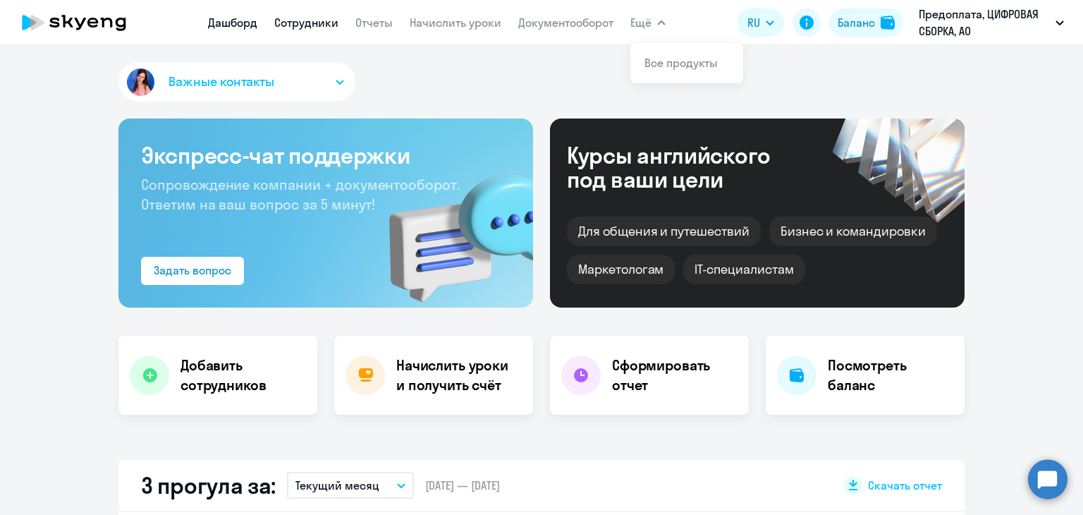
click at [317, 26] on link "Сотрудники" at bounding box center [306, 23] width 64 height 14
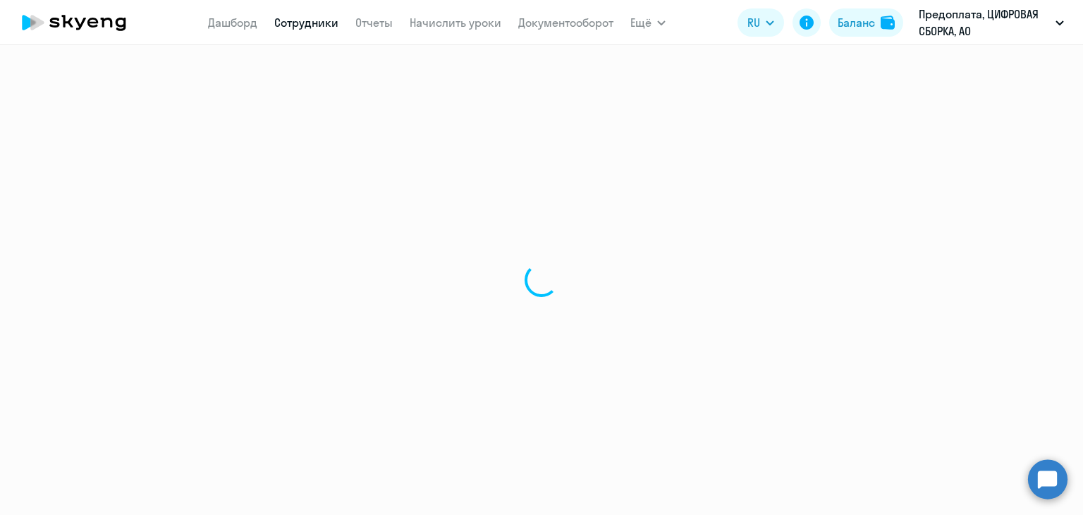
select select "30"
